Goal: Task Accomplishment & Management: Complete application form

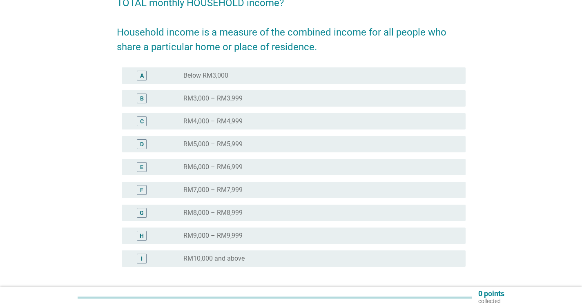
scroll to position [134, 0]
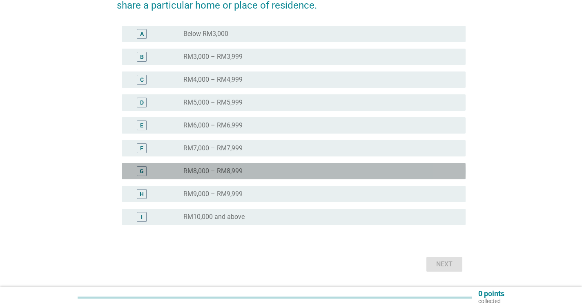
click at [259, 168] on div "radio_button_unchecked RM8,000 – RM8,999" at bounding box center [317, 171] width 269 height 8
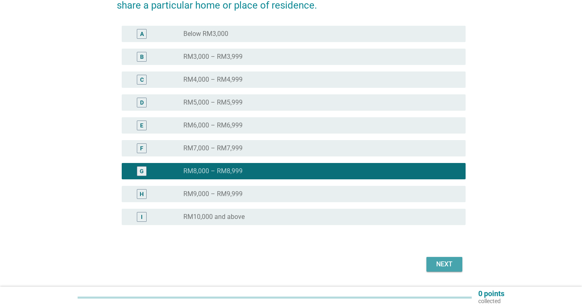
click at [440, 265] on div "Next" at bounding box center [444, 264] width 23 height 10
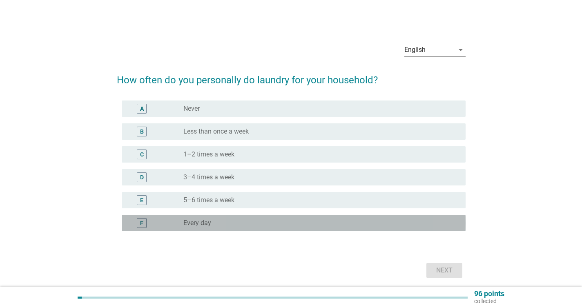
click at [238, 222] on div "radio_button_unchecked Every day" at bounding box center [317, 223] width 269 height 8
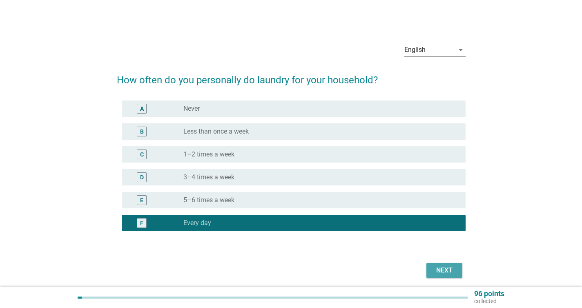
click at [438, 272] on div "Next" at bounding box center [444, 271] width 23 height 10
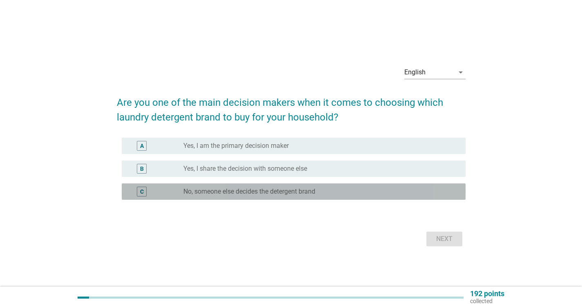
click at [344, 189] on div "radio_button_unchecked No, someone else decides the detergent brand" at bounding box center [317, 192] width 269 height 8
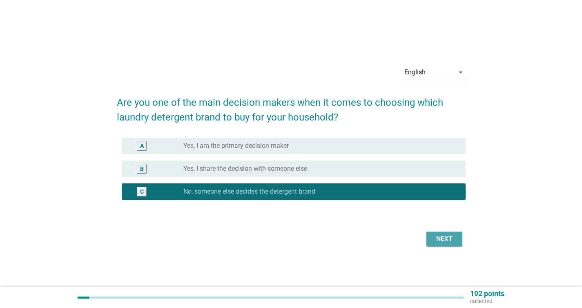
click at [433, 239] on div "Next" at bounding box center [444, 239] width 23 height 10
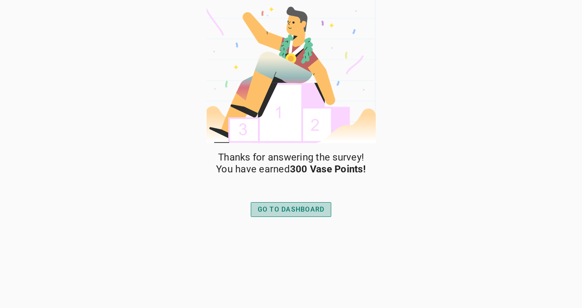
click at [288, 210] on div "GO TO DASHBOARD" at bounding box center [291, 210] width 67 height 10
